Goal: Information Seeking & Learning: Learn about a topic

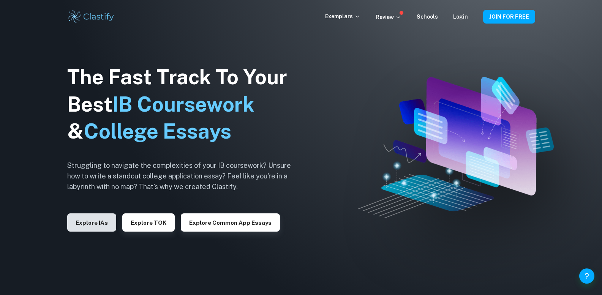
click at [96, 224] on button "Explore IAs" at bounding box center [91, 222] width 49 height 18
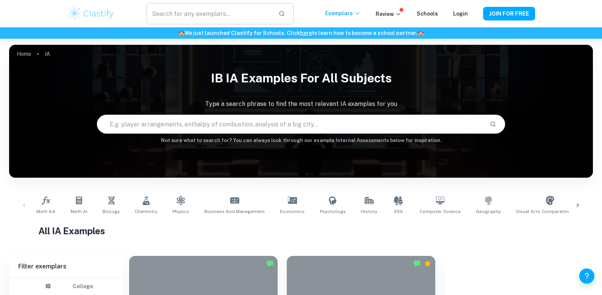
click at [267, 16] on input "text" at bounding box center [208, 13] width 125 height 21
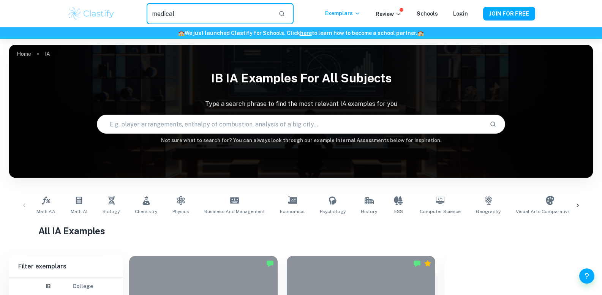
type input "medical"
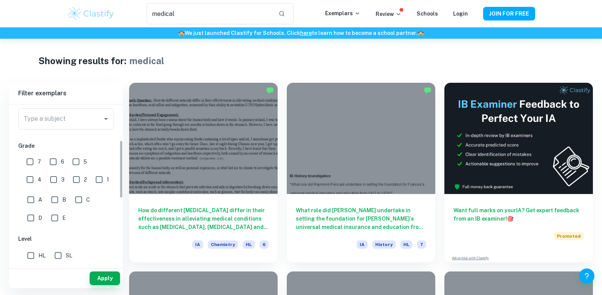
scroll to position [99, 0]
click at [103, 121] on icon "Open" at bounding box center [105, 116] width 9 height 9
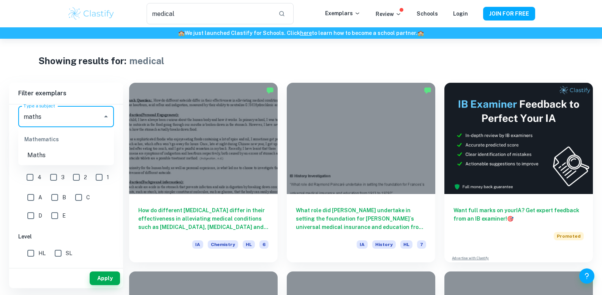
click at [58, 156] on li "Maths" at bounding box center [66, 155] width 96 height 14
type input "Maths"
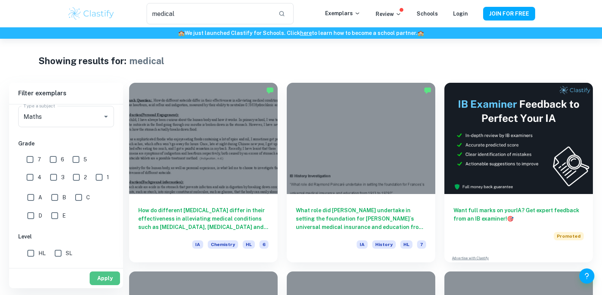
click at [101, 278] on button "Apply" at bounding box center [105, 278] width 30 height 14
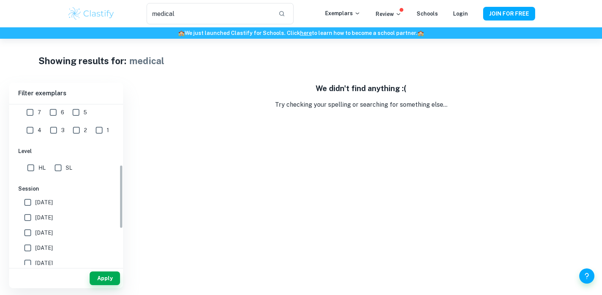
scroll to position [153, 0]
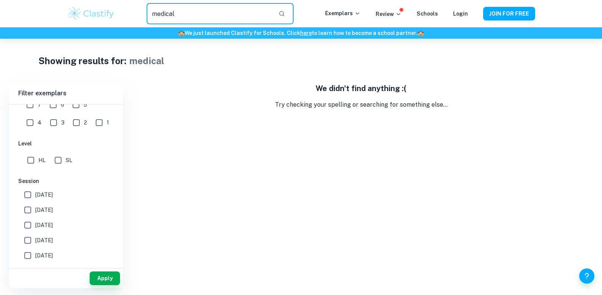
drag, startPoint x: 184, startPoint y: 16, endPoint x: 82, endPoint y: 22, distance: 103.0
click at [82, 22] on div "medical ​ Exemplars Review Schools Login JOIN FOR FREE" at bounding box center [301, 13] width 486 height 21
drag, startPoint x: 180, startPoint y: 15, endPoint x: 123, endPoint y: 13, distance: 57.4
click at [123, 13] on div "med ​" at bounding box center [219, 13] width 209 height 21
type input "ambulance"
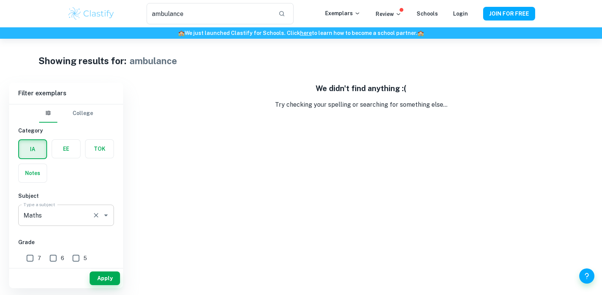
click at [96, 217] on icon "Clear" at bounding box center [96, 215] width 8 height 8
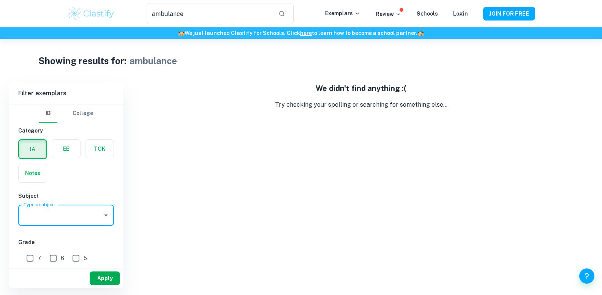
click at [109, 279] on button "Apply" at bounding box center [105, 278] width 30 height 14
